Goal: Navigation & Orientation: Find specific page/section

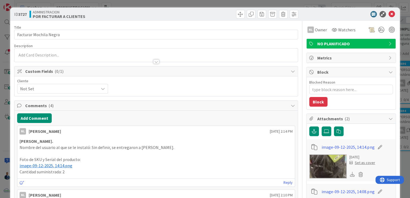
click at [402, 55] on div "ID 3727 ADMINISTRACION POR FACTURAR A CLIENTES Title 25 / 128 Facturar Mochila …" at bounding box center [205, 99] width 410 height 198
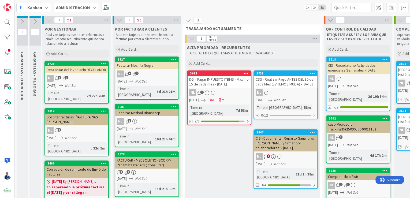
click at [92, 5] on icon at bounding box center [94, 7] width 4 height 4
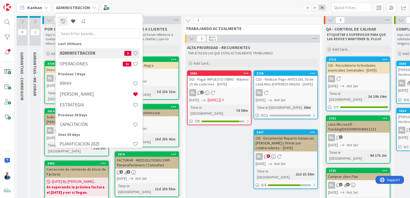
click at [80, 62] on h4 "OPERACIONES" at bounding box center [91, 63] width 63 height 5
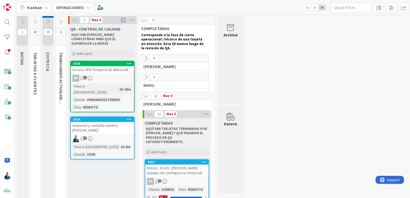
click at [74, 21] on icon at bounding box center [75, 20] width 6 height 6
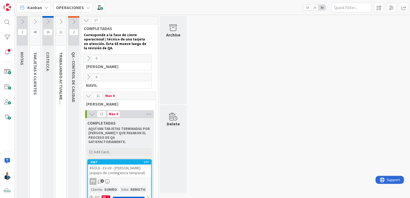
click at [64, 19] on icon at bounding box center [61, 22] width 6 height 6
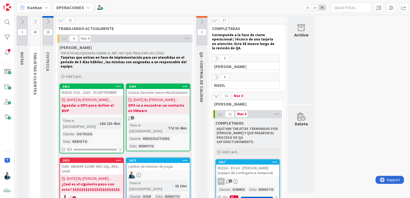
click at [80, 103] on b "Agendar a OPS para definir el MVP" at bounding box center [92, 108] width 60 height 11
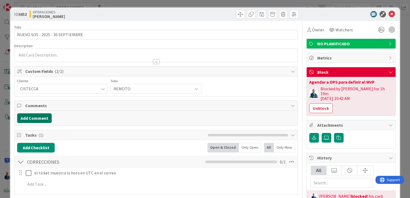
click at [38, 120] on button "Add Comment" at bounding box center [34, 118] width 35 height 10
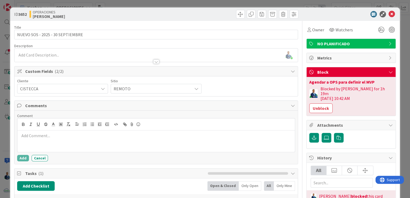
click at [57, 137] on p at bounding box center [156, 136] width 273 height 6
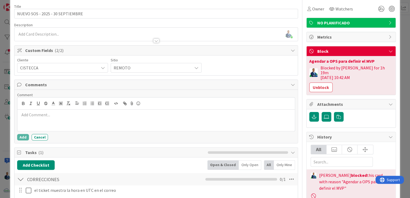
scroll to position [86, 0]
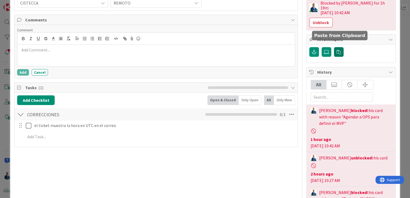
click at [337, 50] on icon "button" at bounding box center [339, 52] width 4 height 4
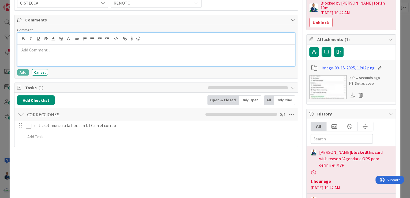
click at [71, 48] on p at bounding box center [156, 50] width 273 height 6
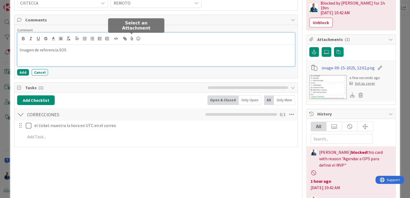
click at [132, 37] on icon at bounding box center [132, 39] width 6 height 8
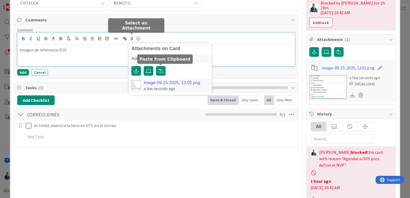
click at [166, 80] on link "image-09-15-2025, 12:02.png" at bounding box center [172, 82] width 57 height 5
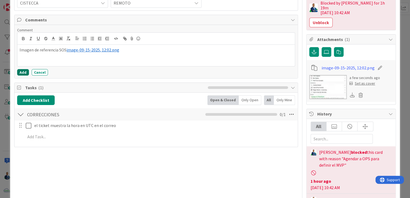
click at [25, 72] on button "Add" at bounding box center [23, 72] width 12 height 6
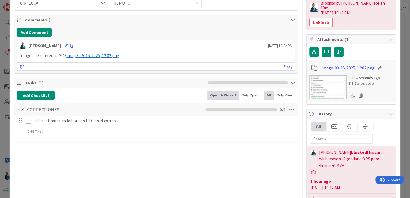
click at [404, 57] on div "ID 3652 OPERACIONES [PERSON_NAME] Title 32 / 128 NUEVO SOS - 2025 - [DATE] Desc…" at bounding box center [205, 99] width 410 height 198
